Goal: Book appointment/travel/reservation

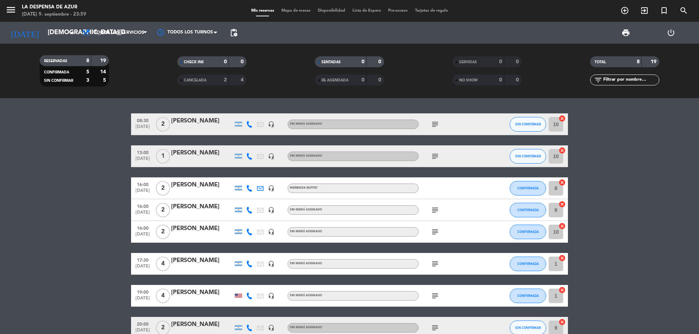
click at [624, 12] on icon "add_circle_outline" at bounding box center [624, 10] width 9 height 9
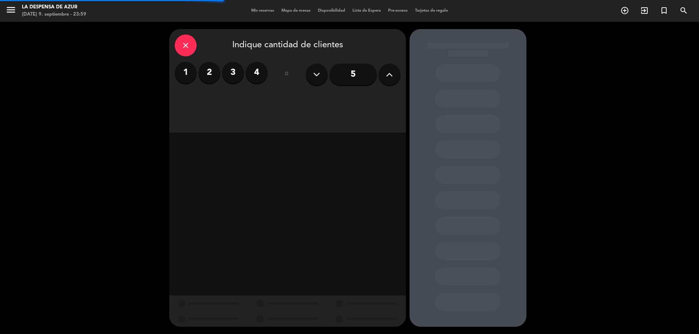
click at [212, 73] on label "2" at bounding box center [209, 73] width 22 height 22
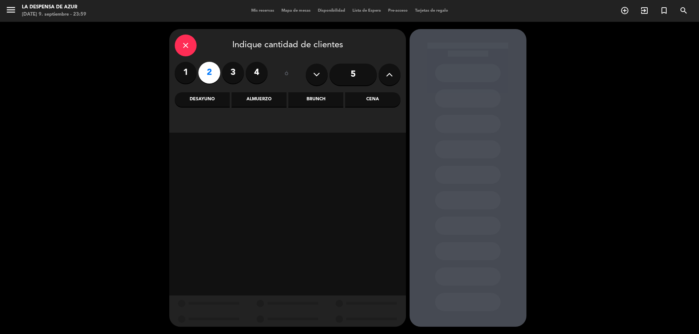
click at [318, 100] on div "Brunch" at bounding box center [315, 99] width 55 height 15
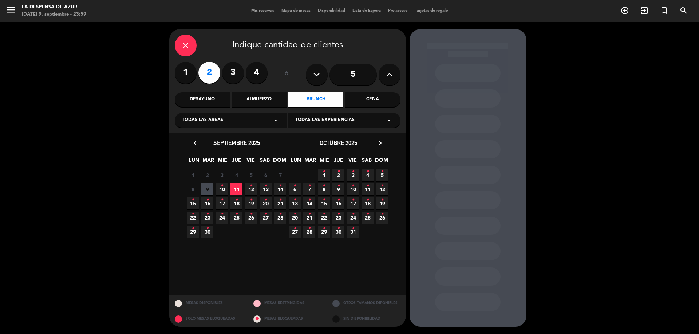
click at [377, 142] on icon "chevron_right" at bounding box center [380, 143] width 8 height 8
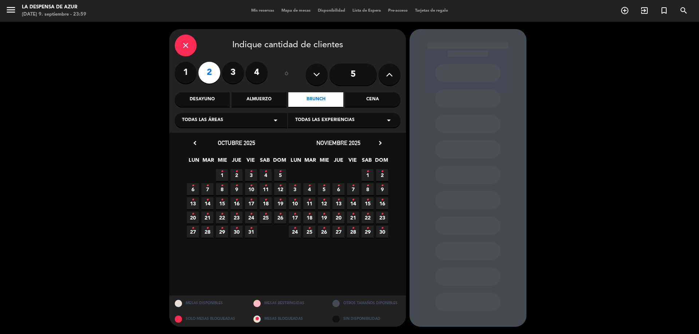
click at [220, 202] on icon "•" at bounding box center [221, 200] width 3 height 12
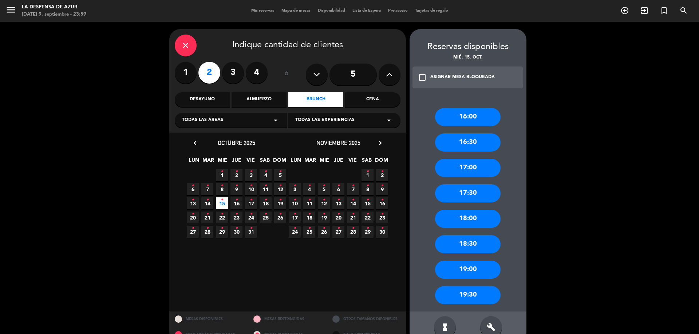
click at [470, 144] on div "16:30" at bounding box center [467, 143] width 65 height 18
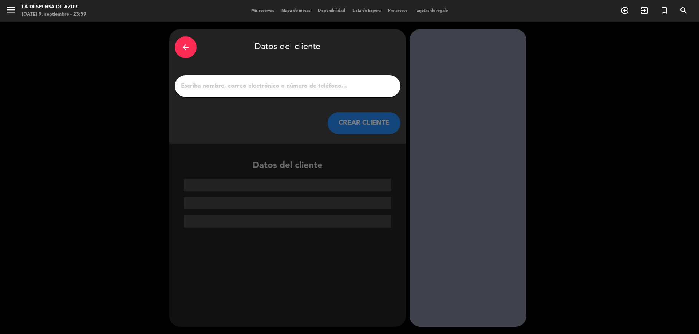
click at [301, 78] on div at bounding box center [288, 86] width 226 height 22
click at [297, 84] on input "1" at bounding box center [287, 86] width 215 height 10
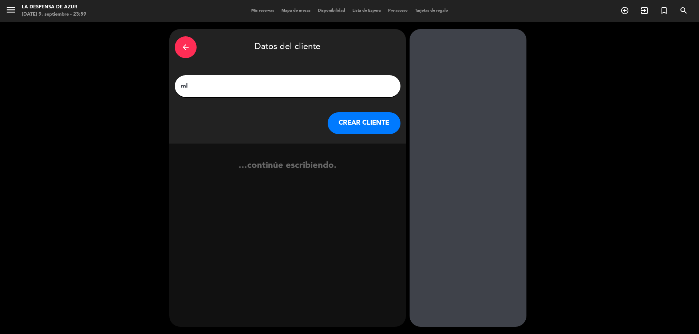
type input "m"
type input "[PERSON_NAME] y [PERSON_NAME]"
click at [386, 127] on button "CREAR CLIENTE" at bounding box center [363, 123] width 73 height 22
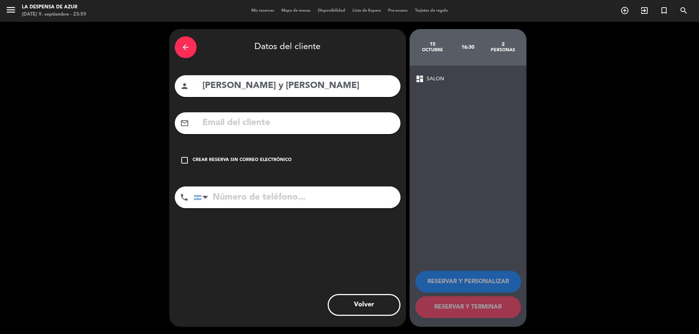
click at [184, 160] on icon "check_box_outline_blank" at bounding box center [184, 160] width 9 height 9
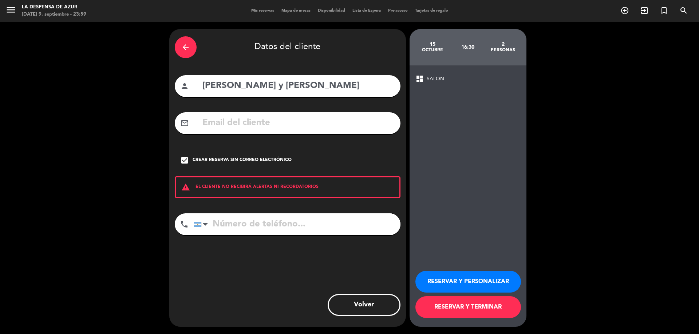
click at [441, 281] on button "RESERVAR Y PERSONALIZAR" at bounding box center [468, 282] width 106 height 22
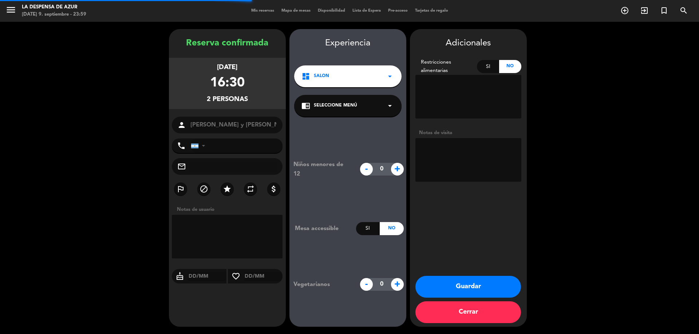
click at [426, 154] on textarea at bounding box center [468, 160] width 106 height 44
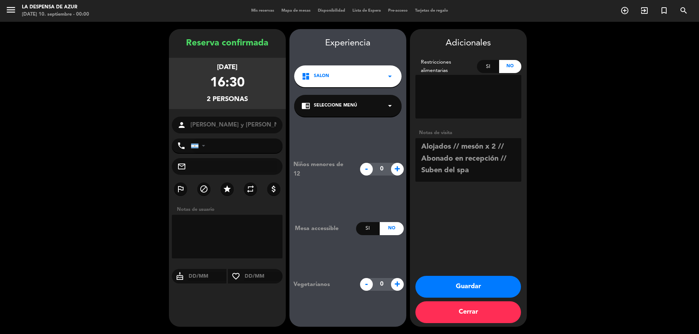
type textarea "Alojados // mesón x 2 // Abonado en recepción // Suben del spa"
click at [494, 284] on button "Guardar" at bounding box center [468, 287] width 106 height 22
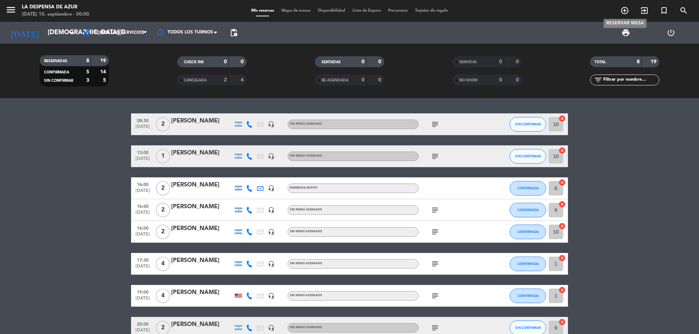
click at [624, 14] on icon "add_circle_outline" at bounding box center [624, 10] width 9 height 9
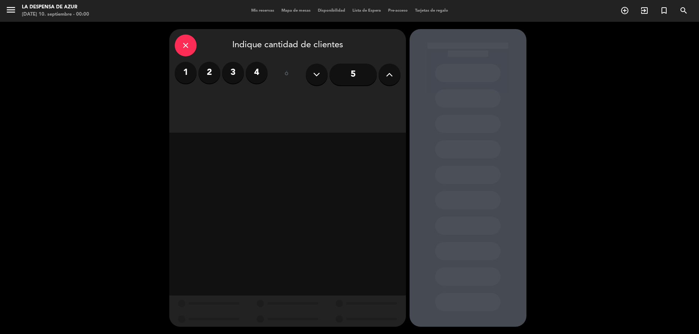
click at [211, 67] on label "2" at bounding box center [209, 73] width 22 height 22
click at [272, 97] on div "Almuerzo" at bounding box center [258, 99] width 55 height 15
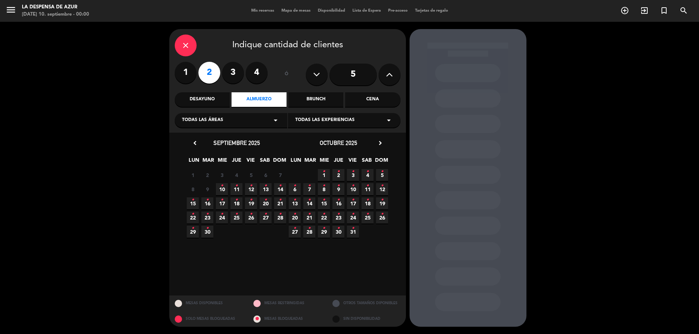
click at [379, 142] on icon "chevron_right" at bounding box center [380, 143] width 8 height 8
drag, startPoint x: 238, startPoint y: 202, endPoint x: 242, endPoint y: 204, distance: 4.7
click at [238, 202] on span "16 •" at bounding box center [236, 204] width 12 height 12
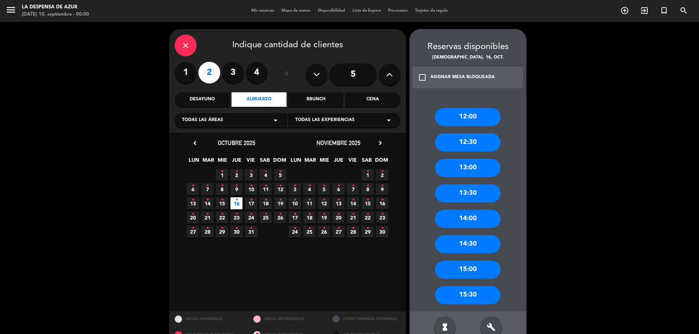
click at [458, 167] on div "13:00" at bounding box center [467, 168] width 65 height 18
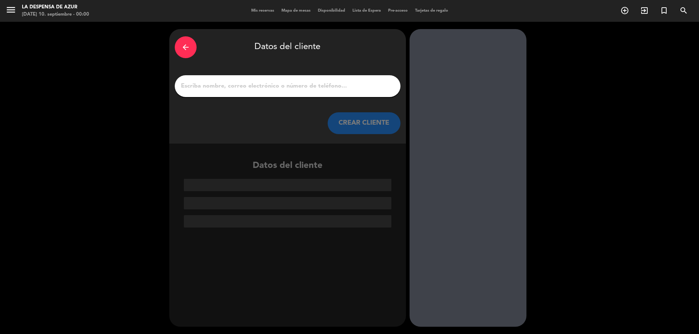
click at [303, 81] on input "1" at bounding box center [287, 86] width 215 height 10
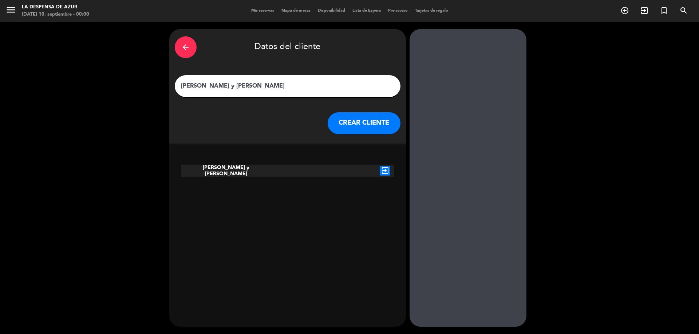
type input "[PERSON_NAME] y [PERSON_NAME]"
click at [270, 172] on div at bounding box center [288, 171] width 36 height 12
click at [382, 169] on icon "exit_to_app" at bounding box center [384, 170] width 11 height 9
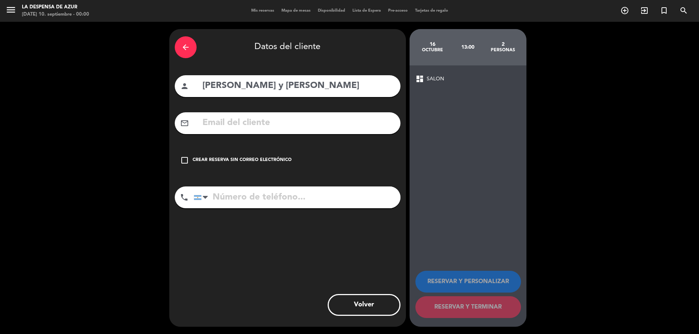
click at [185, 158] on icon "check_box_outline_blank" at bounding box center [184, 160] width 9 height 9
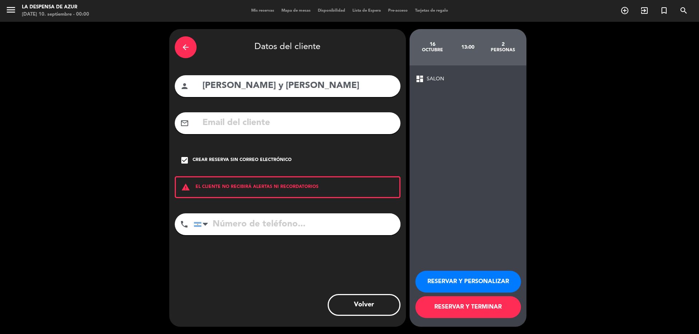
click at [471, 281] on button "RESERVAR Y PERSONALIZAR" at bounding box center [468, 282] width 106 height 22
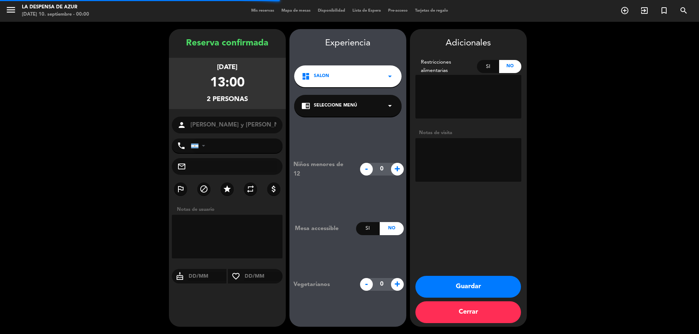
click at [447, 155] on textarea at bounding box center [468, 160] width 106 height 44
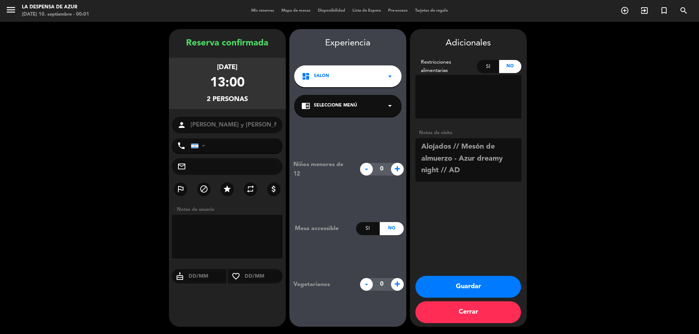
type textarea "Alojados // Mesón de almuerzo - Azur dreamy night // AD"
click at [474, 282] on button "Guardar" at bounding box center [468, 287] width 106 height 22
